Goal: Contribute content

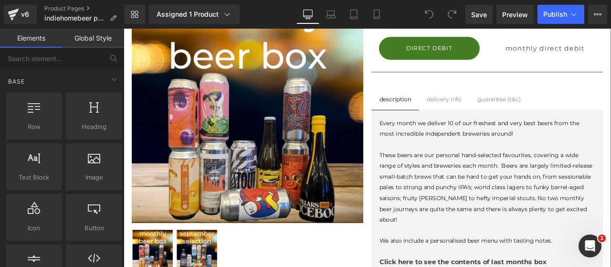
scroll to position [239, 0]
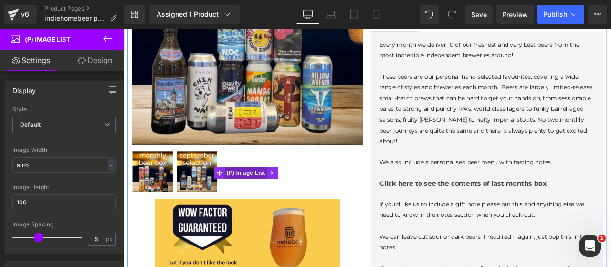
scroll to position [318, 0]
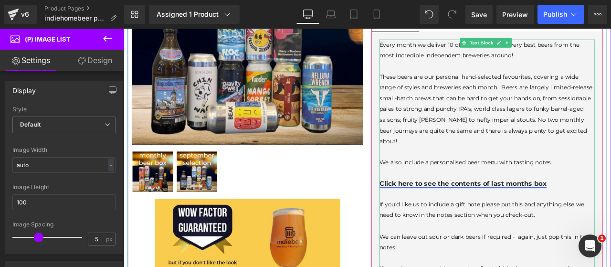
click at [560, 208] on link "Click here to see the contents of last months box" at bounding box center [526, 212] width 198 height 9
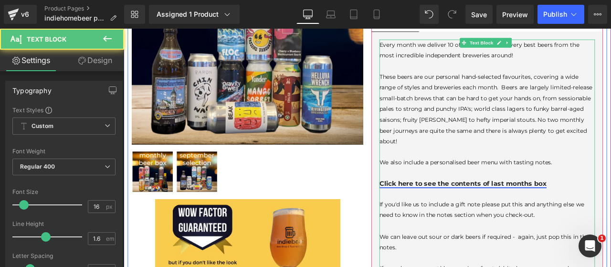
click at [560, 208] on link "Click here to see the contents of last months box" at bounding box center [526, 212] width 198 height 9
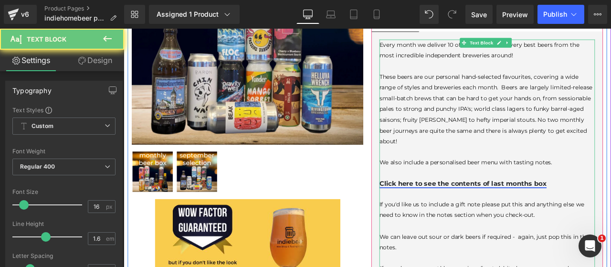
click at [560, 208] on link "Click here to see the contents of last months box" at bounding box center [526, 212] width 198 height 9
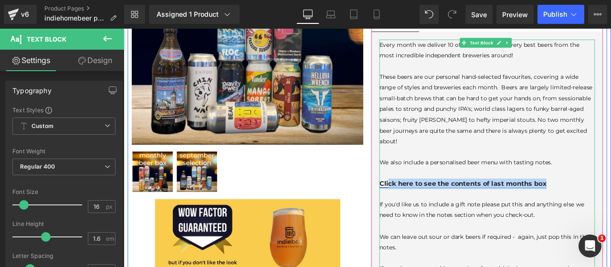
drag, startPoint x: 633, startPoint y: 196, endPoint x: 433, endPoint y: 193, distance: 200.0
click at [433, 206] on p "Click here to see the contents of last months box" at bounding box center [554, 212] width 255 height 12
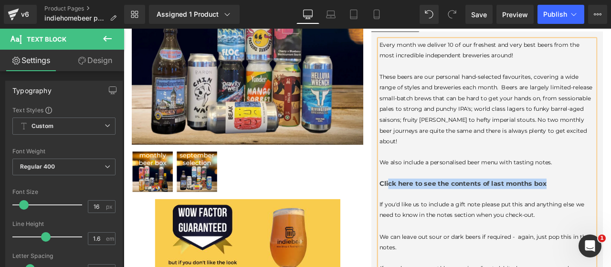
click at [610, 206] on p "Click here to see the contents of last months box" at bounding box center [554, 212] width 255 height 12
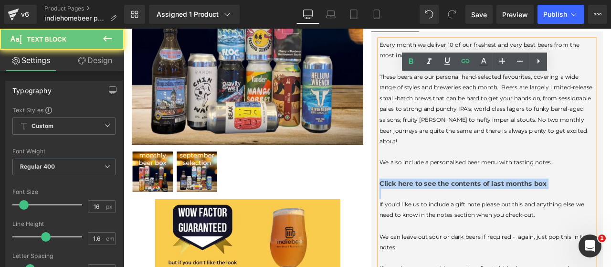
click at [610, 206] on p "Click here to see the contents of last months box" at bounding box center [554, 212] width 255 height 12
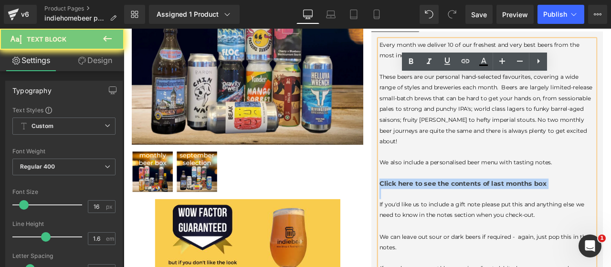
click at [610, 206] on p "Click here to see the contents of last months box" at bounding box center [554, 212] width 255 height 12
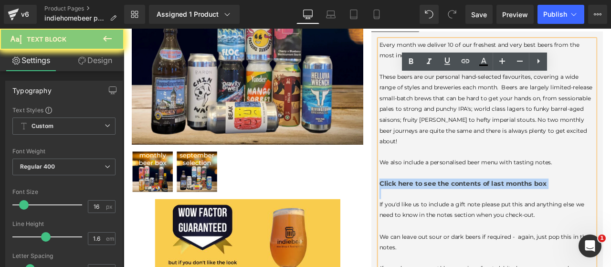
click at [610, 206] on p "Click here to see the contents of last months box" at bounding box center [554, 212] width 255 height 12
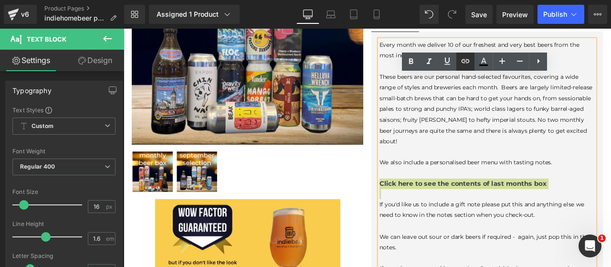
click at [471, 61] on icon at bounding box center [465, 60] width 11 height 11
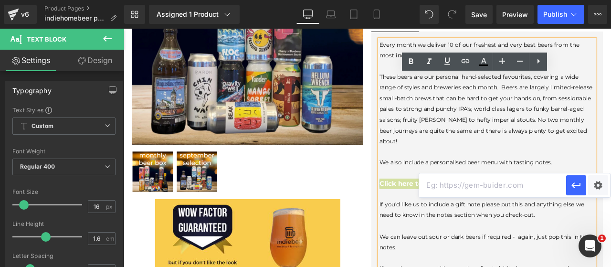
click at [482, 186] on input "text" at bounding box center [492, 185] width 147 height 24
paste input "[URL][DOMAIN_NAME]"
type input "[URL][DOMAIN_NAME]"
click at [583, 188] on button "button" at bounding box center [576, 185] width 20 height 20
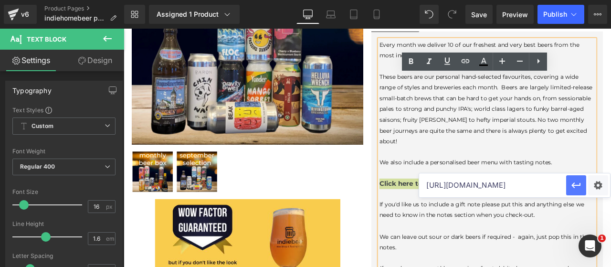
scroll to position [0, 0]
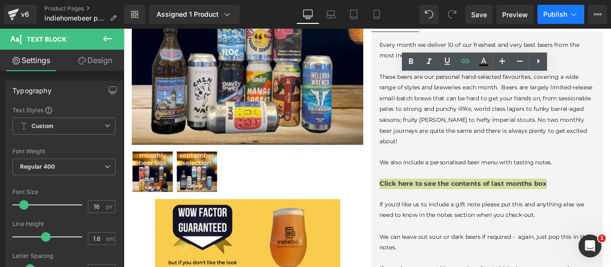
click at [555, 14] on span "Publish" at bounding box center [555, 14] width 24 height 8
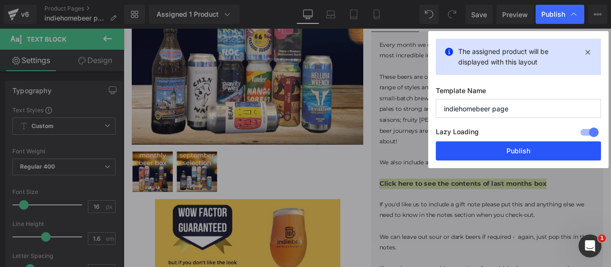
click at [493, 152] on button "Publish" at bounding box center [518, 150] width 165 height 19
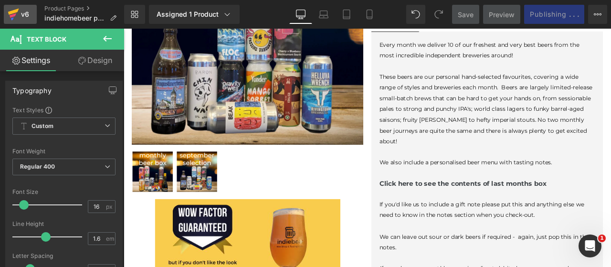
click at [26, 12] on div "v6" at bounding box center [25, 14] width 12 height 12
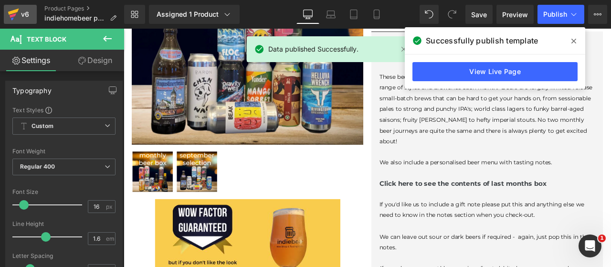
click at [16, 7] on icon at bounding box center [13, 14] width 11 height 24
